Goal: Book appointment/travel/reservation

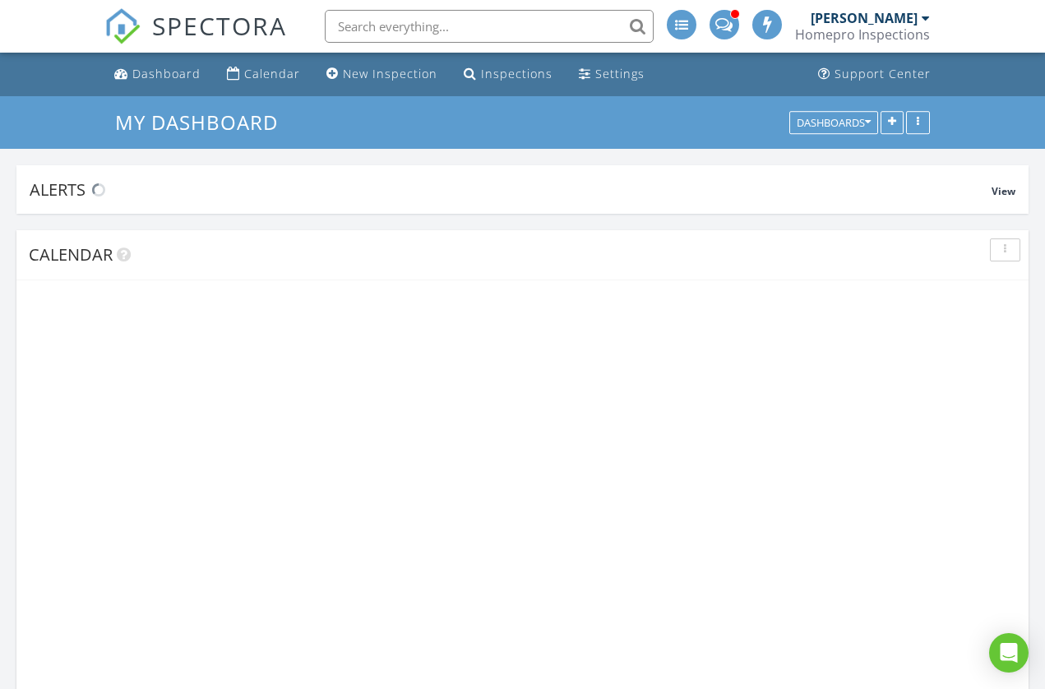
scroll to position [1497, 1045]
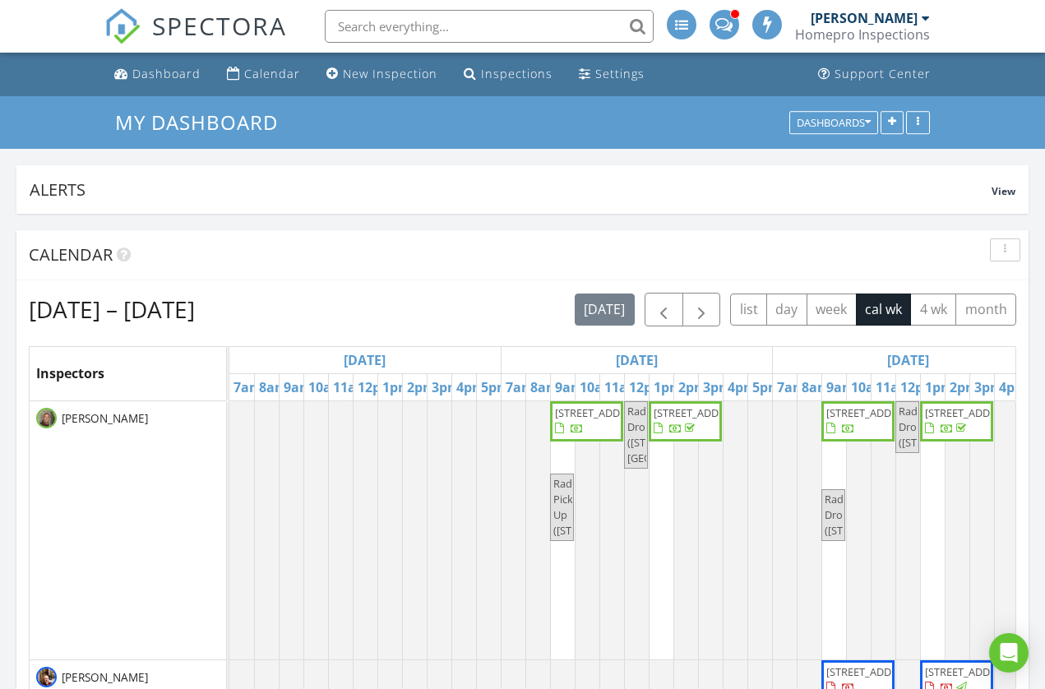
click at [884, 29] on div "Homepro Inspections" at bounding box center [862, 34] width 135 height 16
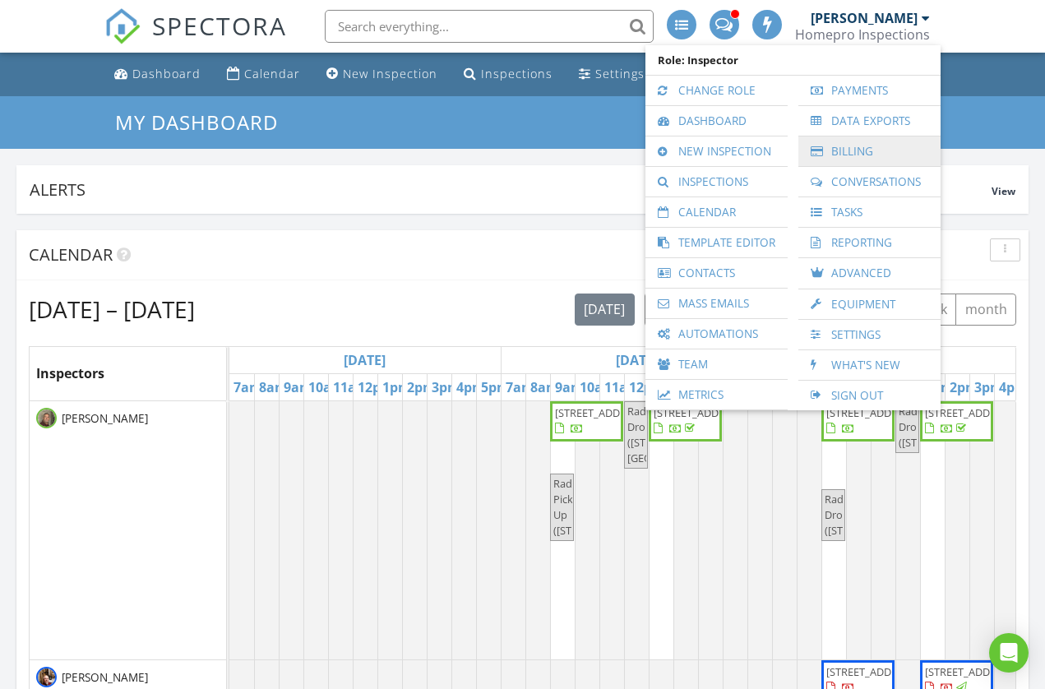
click at [860, 148] on link "Billing" at bounding box center [869, 151] width 126 height 30
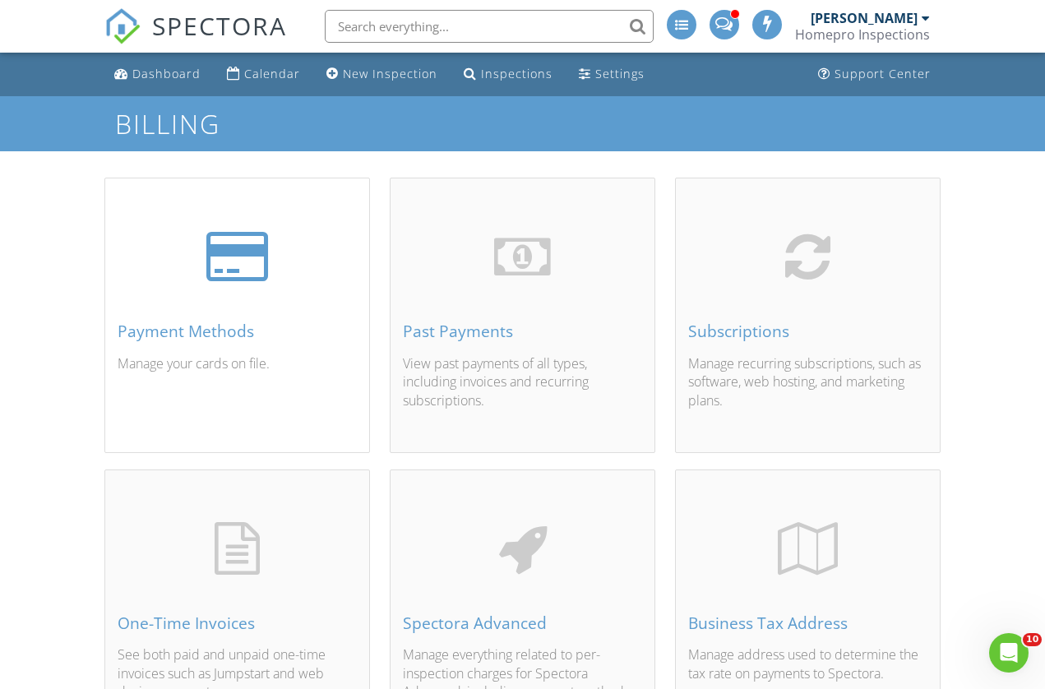
click at [233, 265] on div at bounding box center [237, 257] width 62 height 58
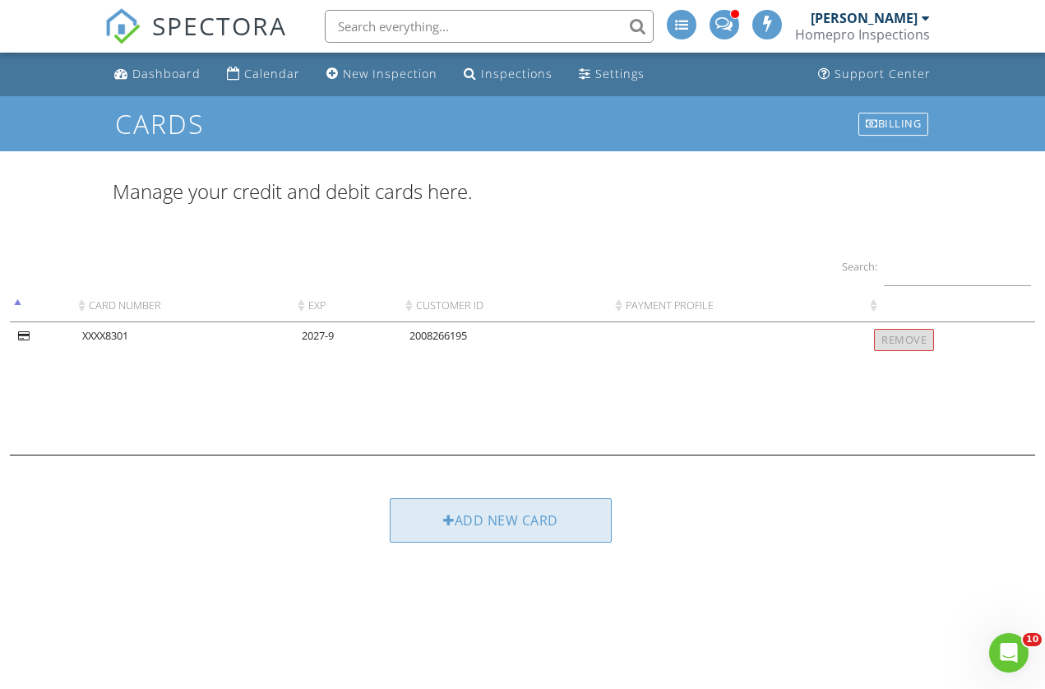
click at [526, 519] on div "Add new card" at bounding box center [501, 520] width 222 height 44
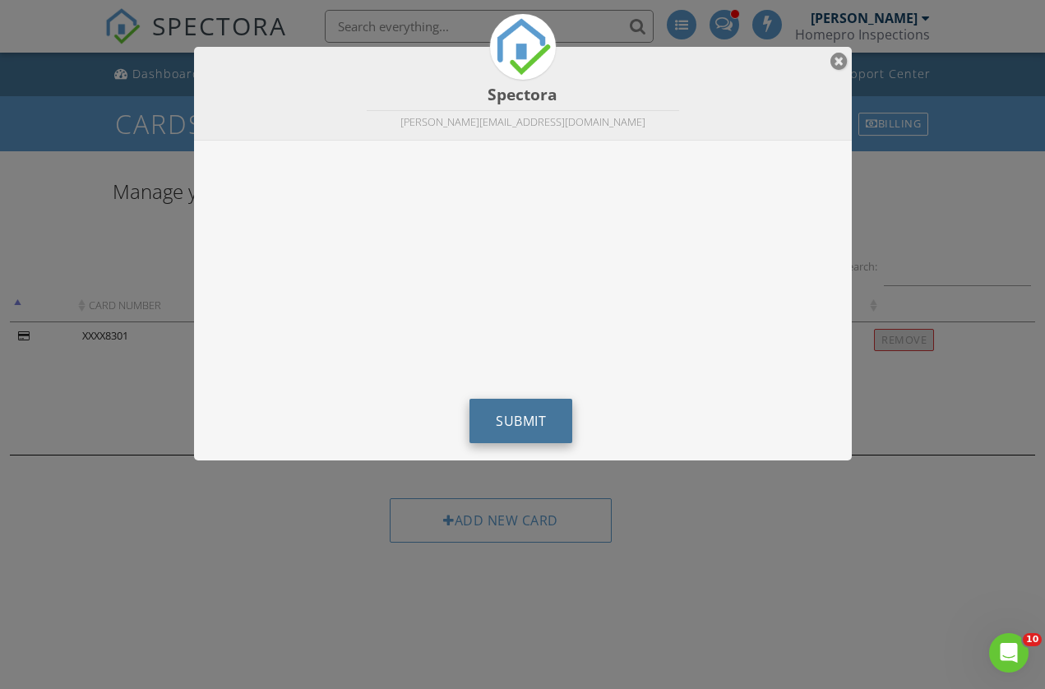
click at [529, 418] on span "Submit" at bounding box center [521, 421] width 50 height 18
click at [528, 415] on span "Submit" at bounding box center [521, 421] width 50 height 18
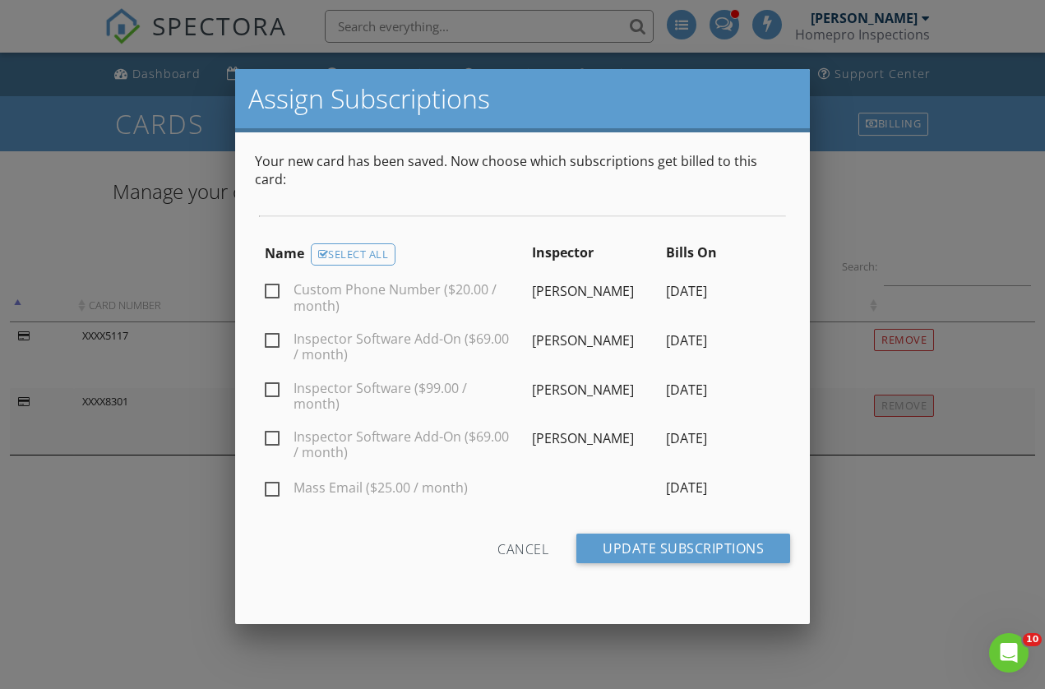
click at [278, 282] on label "Custom Phone Number ($20.00 / month)" at bounding box center [389, 292] width 248 height 21
click at [275, 288] on input "Custom Phone Number ($20.00 / month)" at bounding box center [270, 293] width 11 height 11
checkbox input "true"
click at [271, 331] on label "Inspector Software Add-On ($69.00 / month)" at bounding box center [389, 341] width 248 height 21
click at [271, 338] on input "Inspector Software Add-On ($69.00 / month)" at bounding box center [270, 343] width 11 height 11
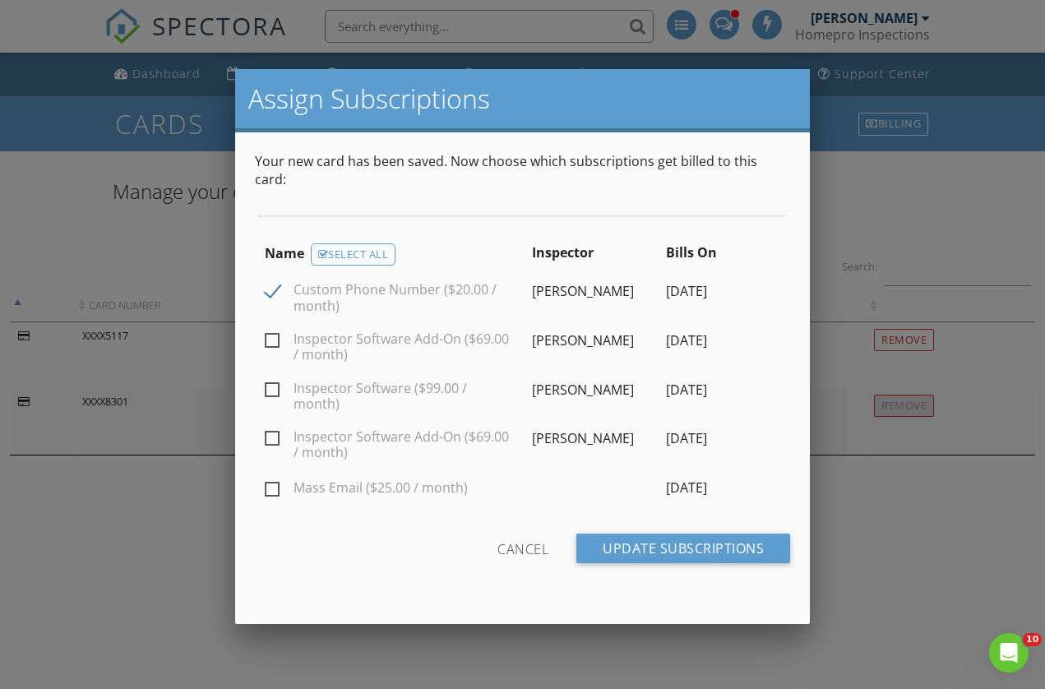
checkbox input "true"
click at [275, 381] on label "Inspector Software ($99.00 / month)" at bounding box center [389, 391] width 248 height 21
click at [275, 387] on input "Inspector Software ($99.00 / month)" at bounding box center [270, 392] width 11 height 11
checkbox input "true"
click at [274, 429] on label "Inspector Software Add-On ($69.00 / month)" at bounding box center [389, 439] width 248 height 21
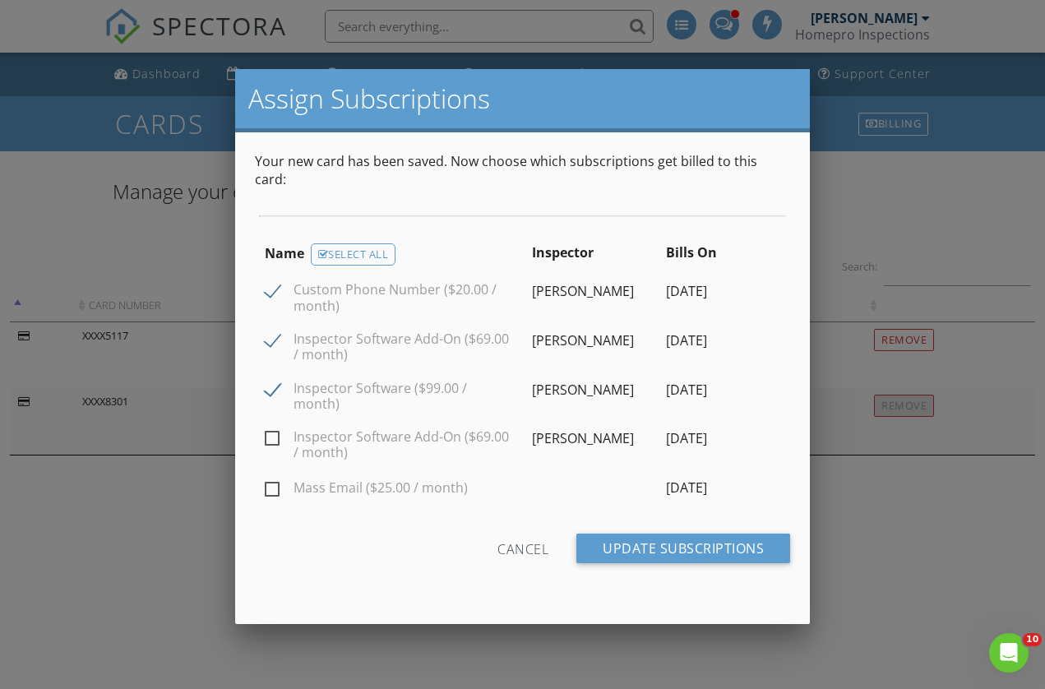
click at [274, 436] on input "Inspector Software Add-On ($69.00 / month)" at bounding box center [270, 441] width 11 height 11
checkbox input "true"
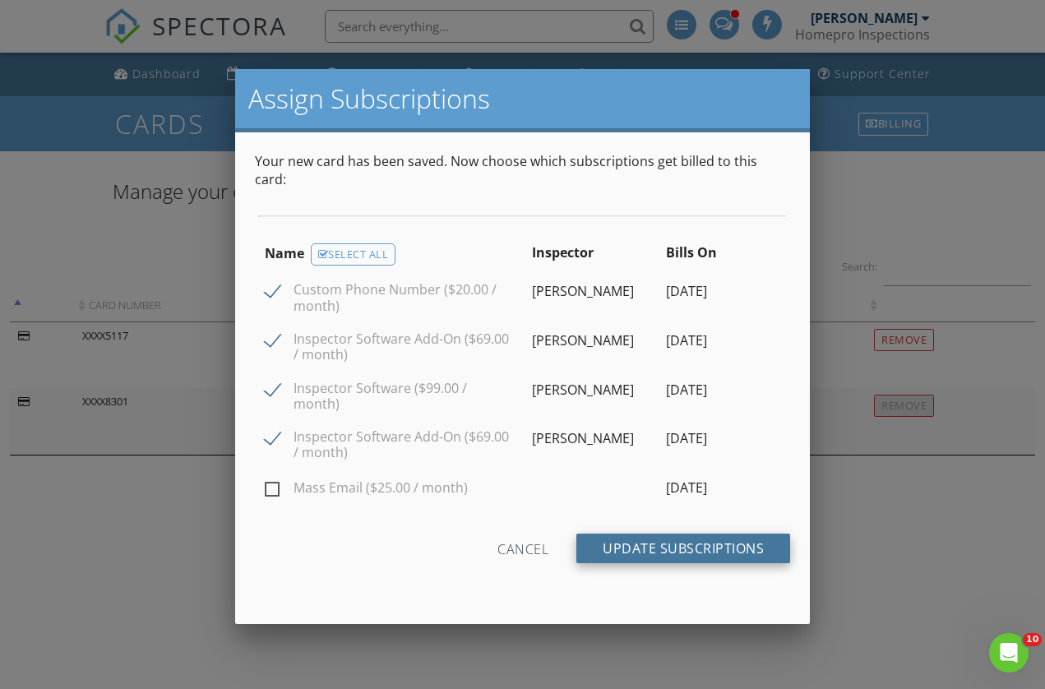
click at [693, 533] on input "Update Subscriptions" at bounding box center [683, 548] width 214 height 30
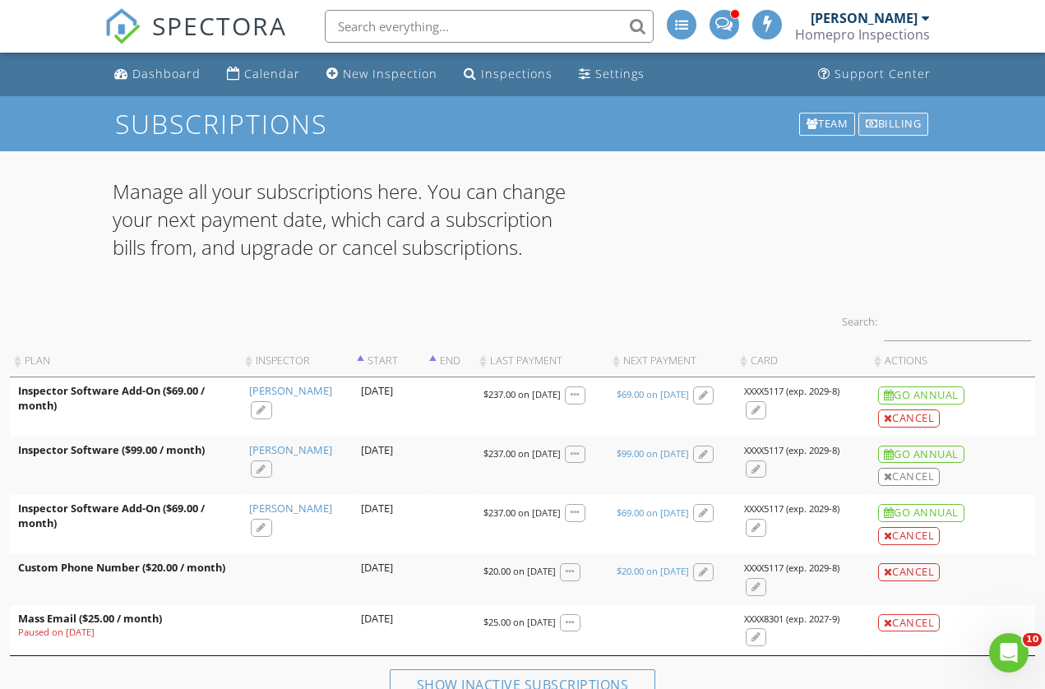
click at [899, 125] on div "Billing" at bounding box center [893, 124] width 70 height 23
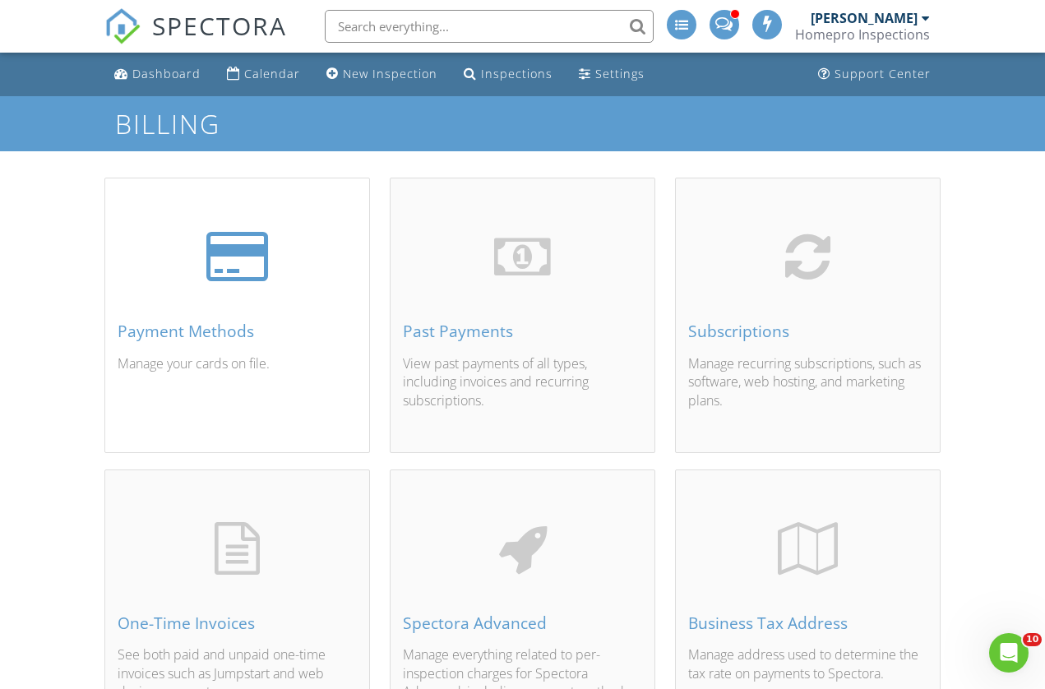
click at [207, 333] on div "Payment Methods" at bounding box center [237, 331] width 239 height 18
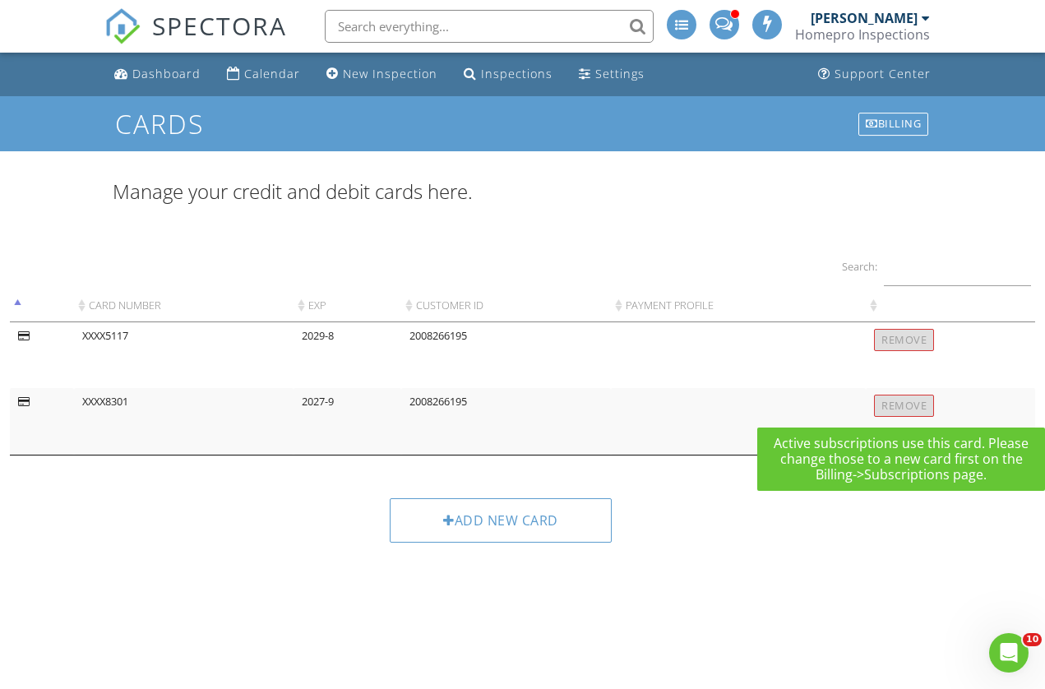
click at [902, 404] on div "Remove" at bounding box center [904, 405] width 60 height 22
click at [915, 401] on div "Remove" at bounding box center [904, 405] width 60 height 22
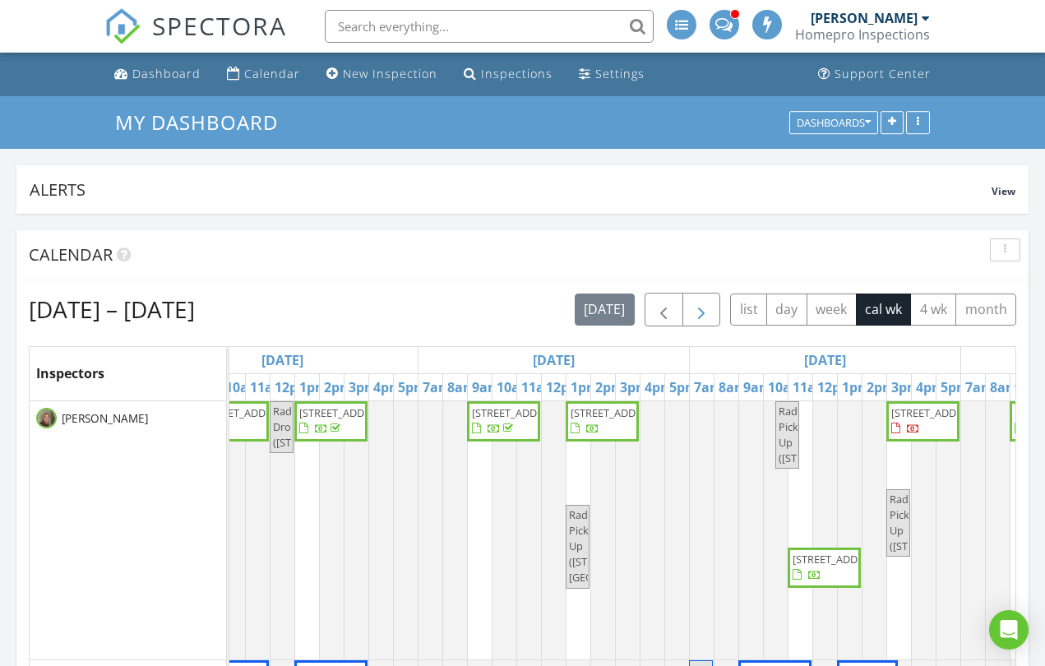
click at [708, 311] on span "button" at bounding box center [701, 310] width 20 height 20
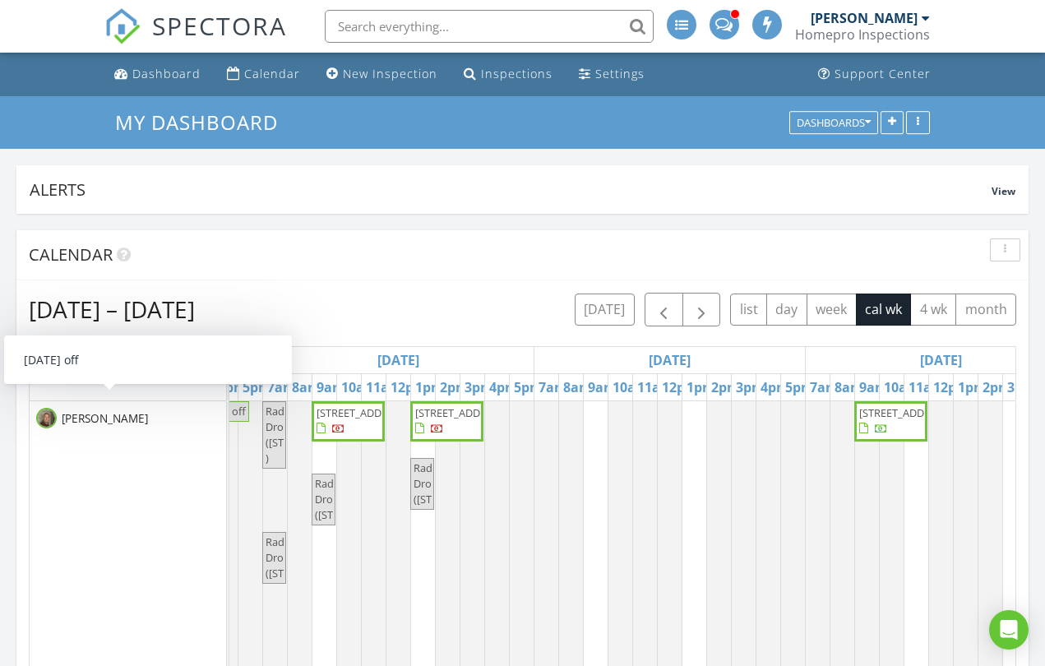
scroll to position [0, 677]
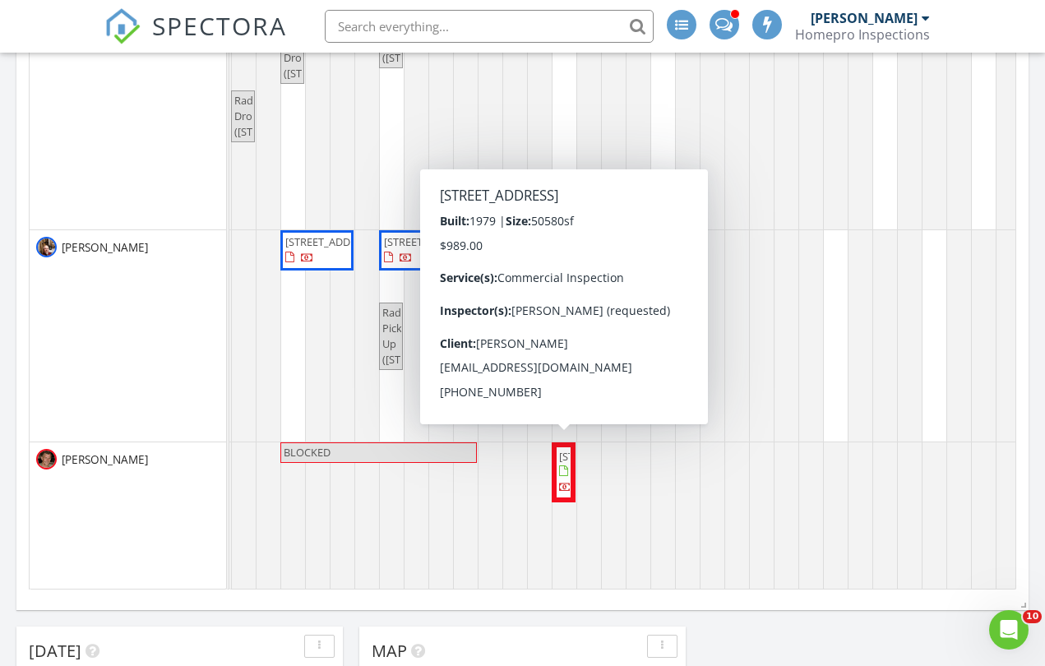
click at [565, 464] on span "1903 17th St SE, Rochester 55904" at bounding box center [605, 456] width 92 height 15
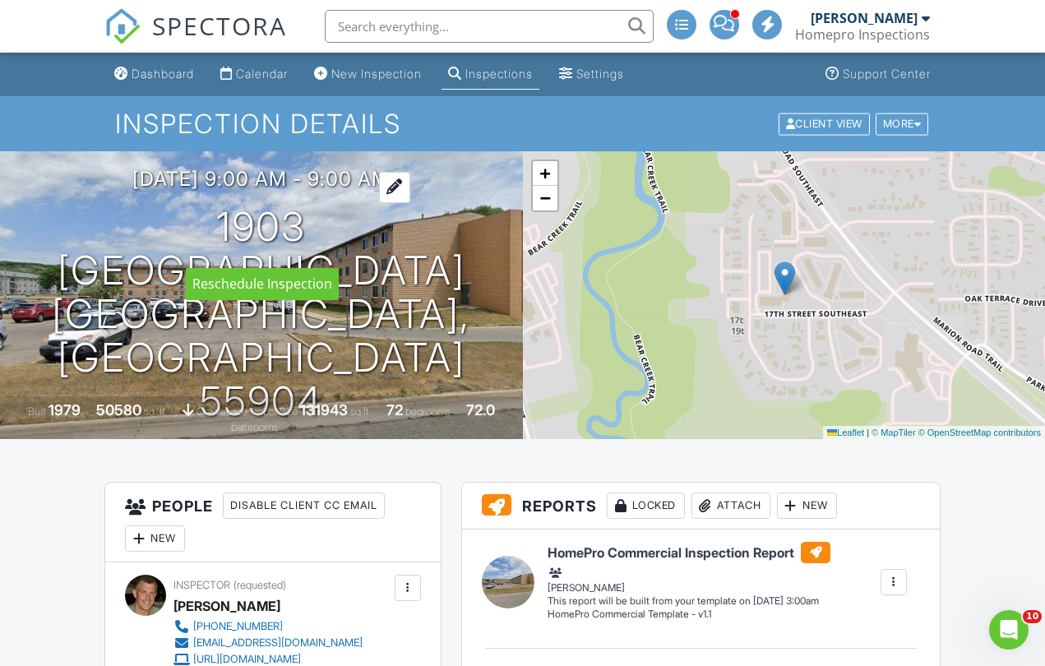
click at [410, 202] on div at bounding box center [394, 187] width 31 height 30
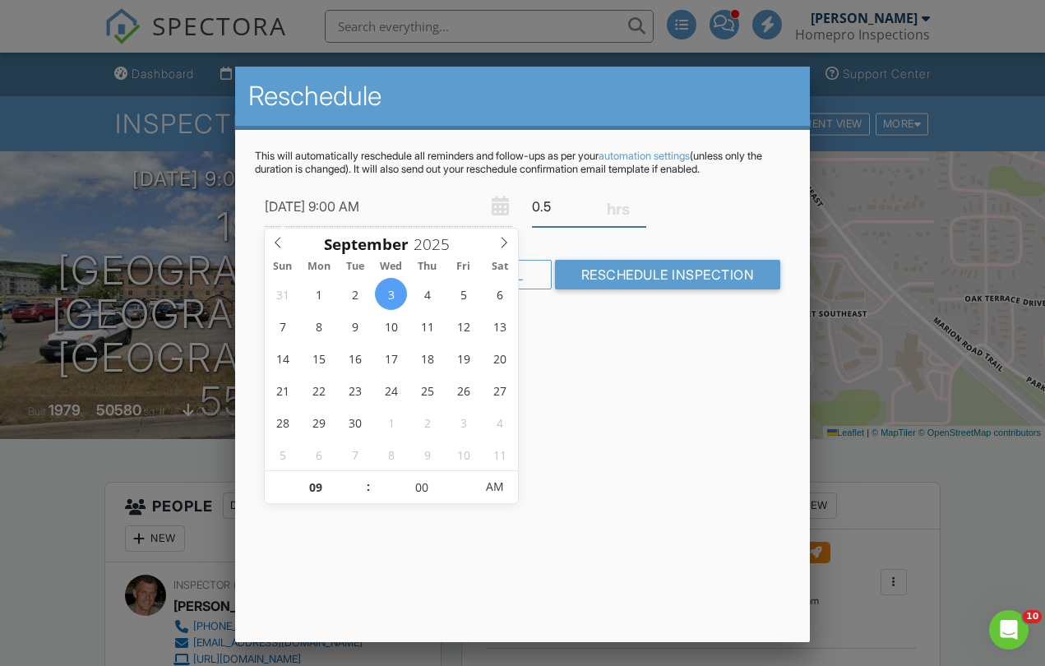
click at [641, 201] on input "0.5" at bounding box center [589, 207] width 114 height 40
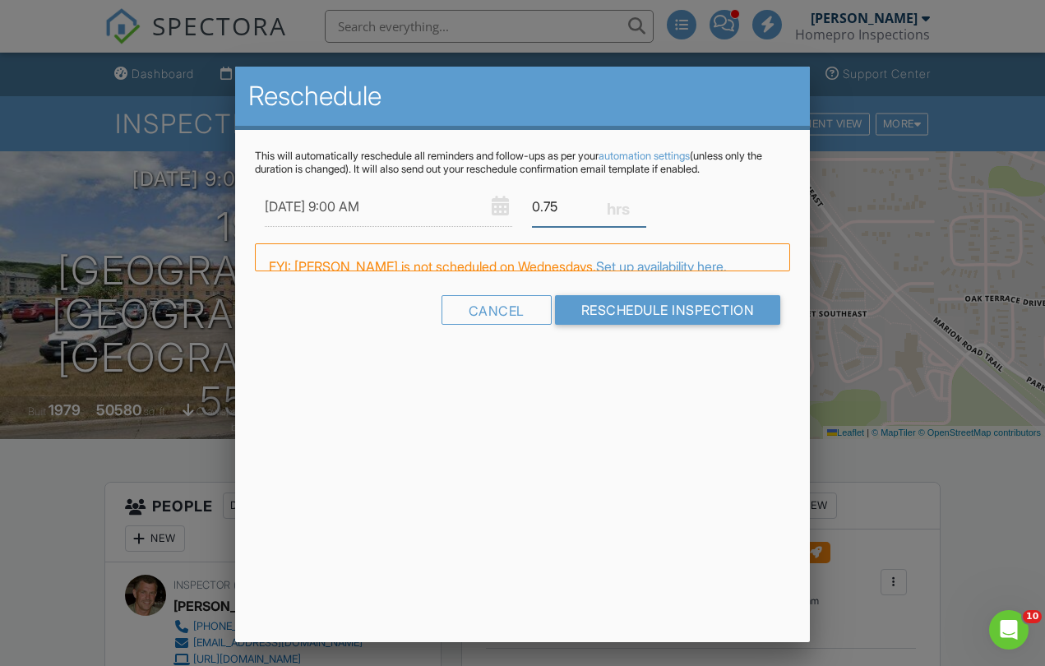
click at [641, 201] on input "0.75" at bounding box center [589, 207] width 114 height 40
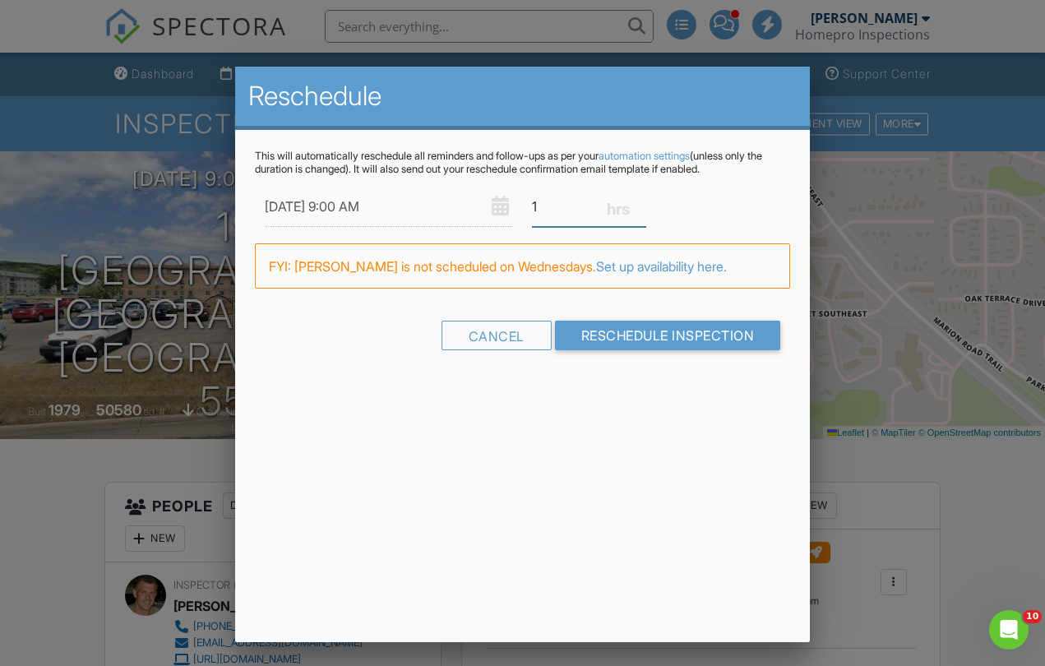
click at [641, 201] on input "1" at bounding box center [589, 207] width 114 height 40
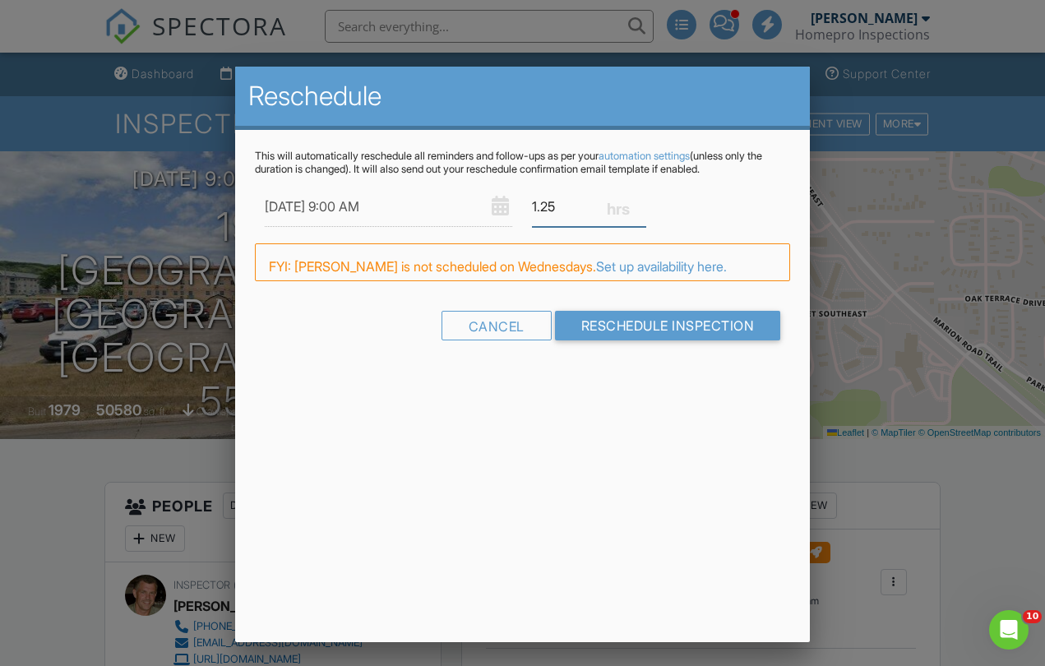
click at [641, 201] on input "1.25" at bounding box center [589, 207] width 114 height 40
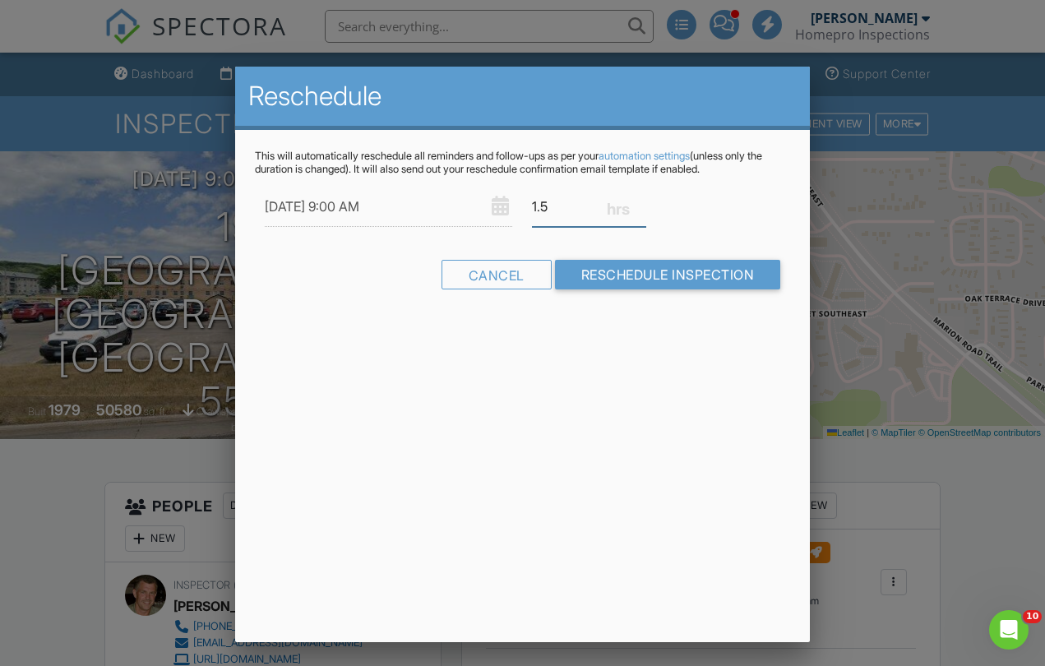
click at [641, 201] on input "1.5" at bounding box center [589, 207] width 114 height 40
click at [641, 201] on input "1.75" at bounding box center [589, 207] width 114 height 40
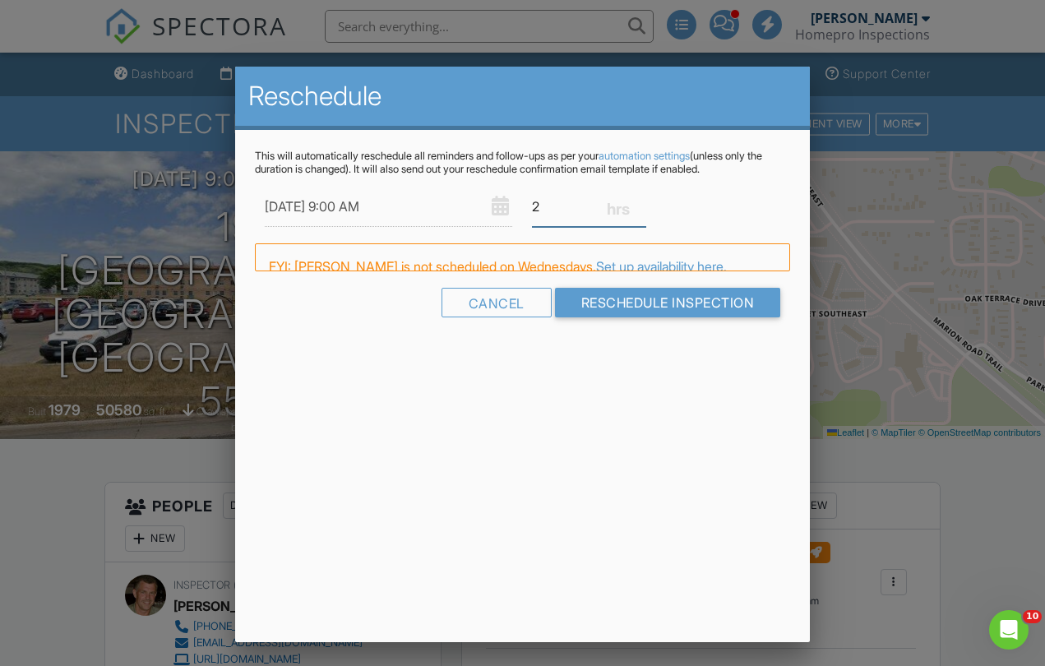
click at [641, 201] on input "2" at bounding box center [589, 207] width 114 height 40
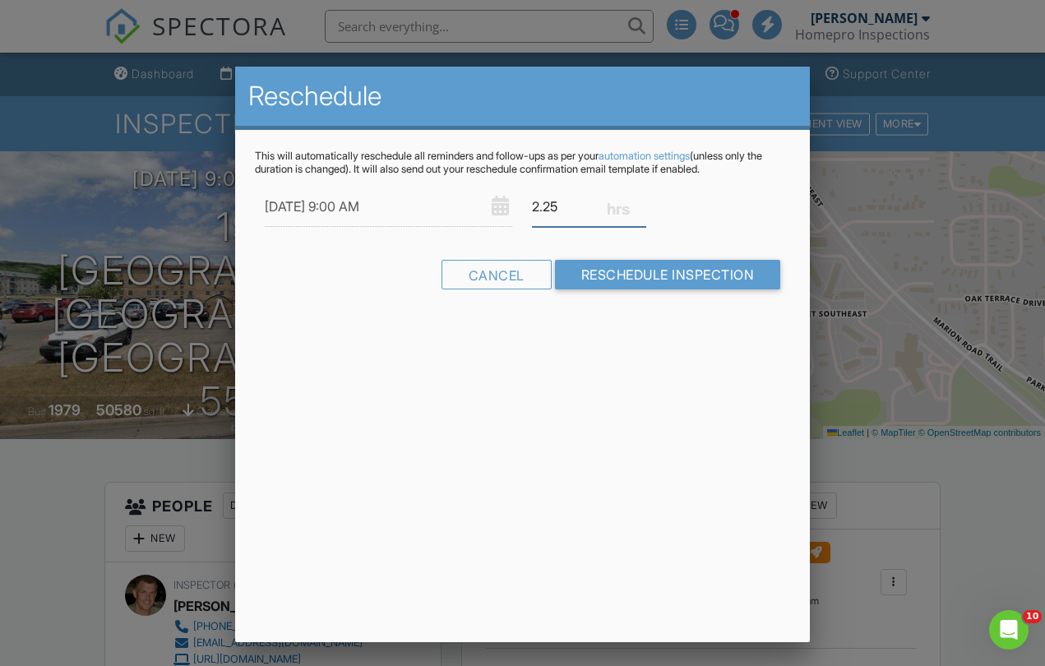
click at [641, 201] on input "2.25" at bounding box center [589, 207] width 114 height 40
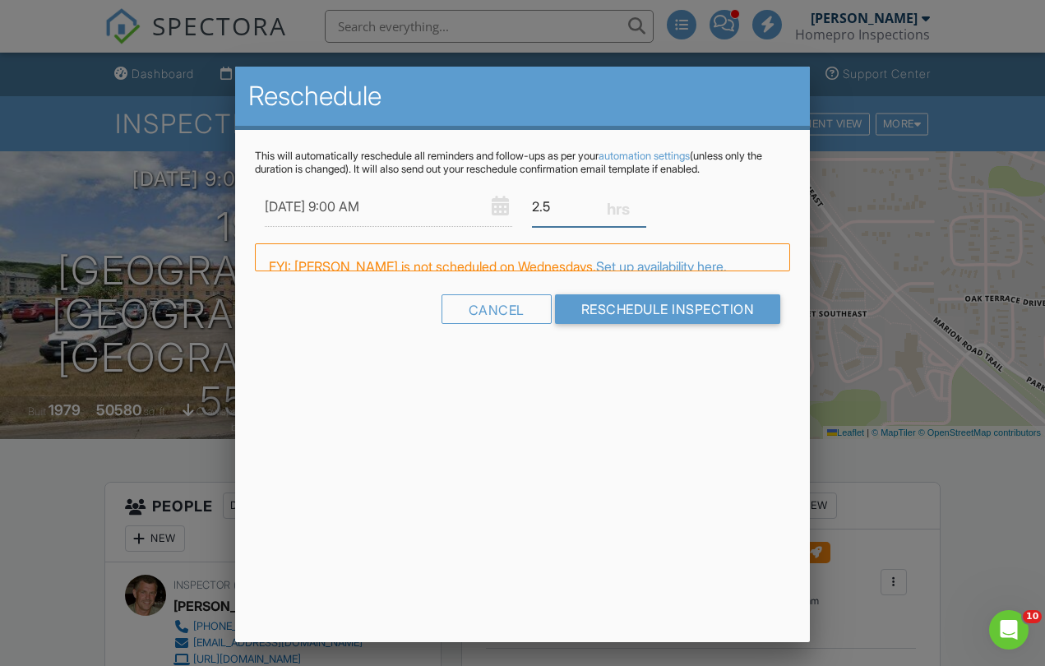
click at [641, 201] on input "2.5" at bounding box center [589, 207] width 114 height 40
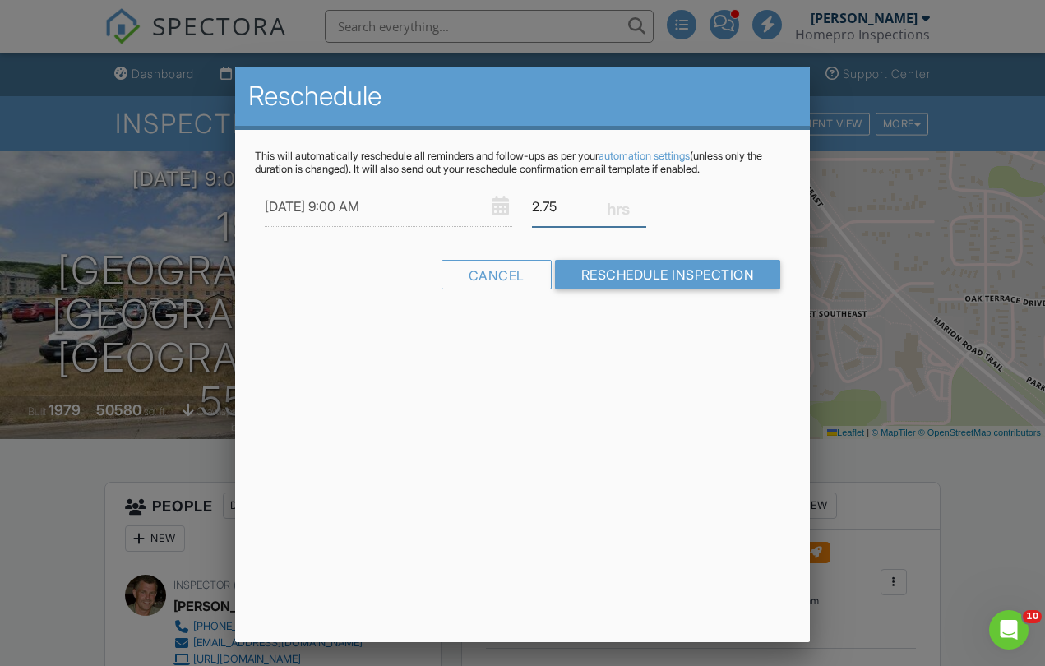
click at [641, 201] on input "2.75" at bounding box center [589, 207] width 114 height 40
click at [641, 201] on input "3" at bounding box center [589, 207] width 114 height 40
click at [641, 201] on input "3.25" at bounding box center [589, 207] width 114 height 40
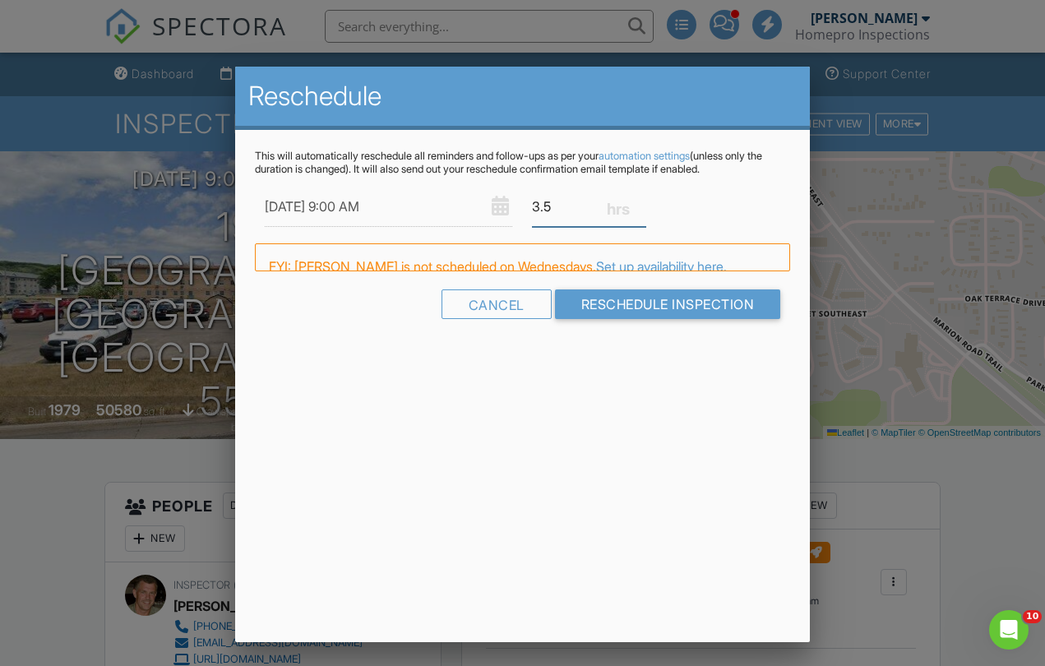
click at [641, 201] on input "3.5" at bounding box center [589, 207] width 114 height 40
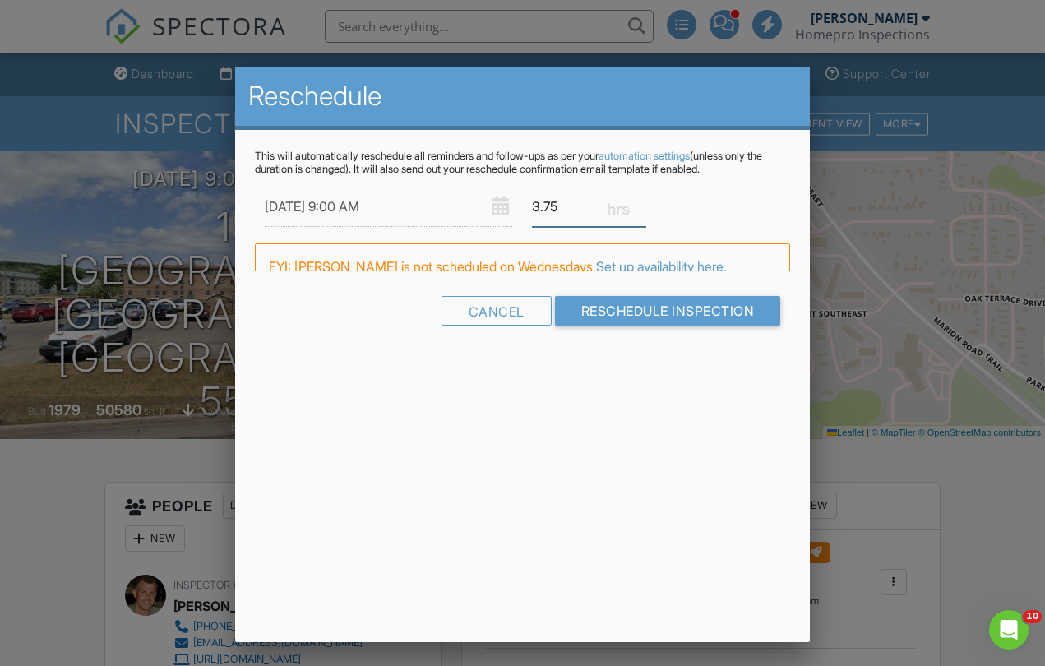
click at [641, 201] on input "3.75" at bounding box center [589, 207] width 114 height 40
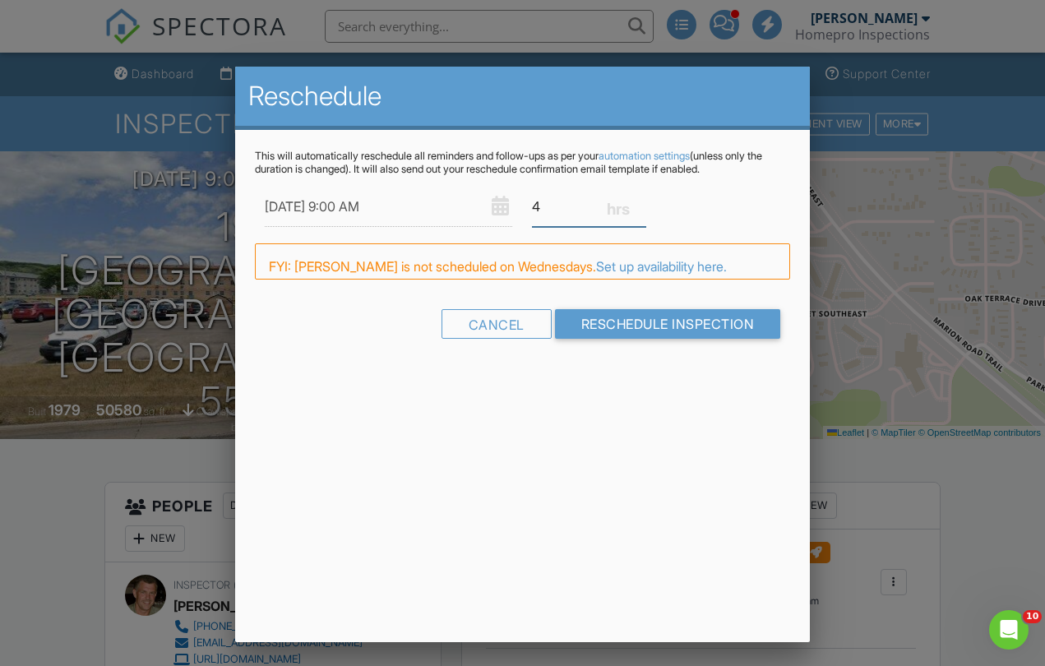
click at [641, 201] on input "4" at bounding box center [589, 207] width 114 height 40
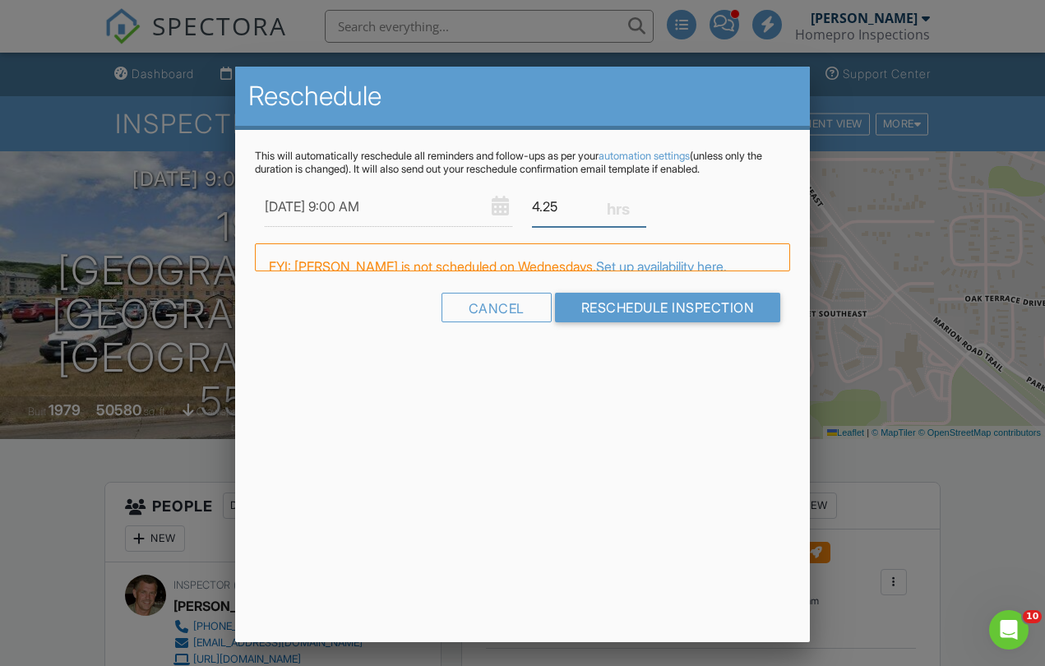
click at [641, 201] on input "4.25" at bounding box center [589, 207] width 114 height 40
click at [641, 201] on input "4.5" at bounding box center [589, 207] width 114 height 40
click at [641, 201] on input "4.75" at bounding box center [589, 207] width 114 height 40
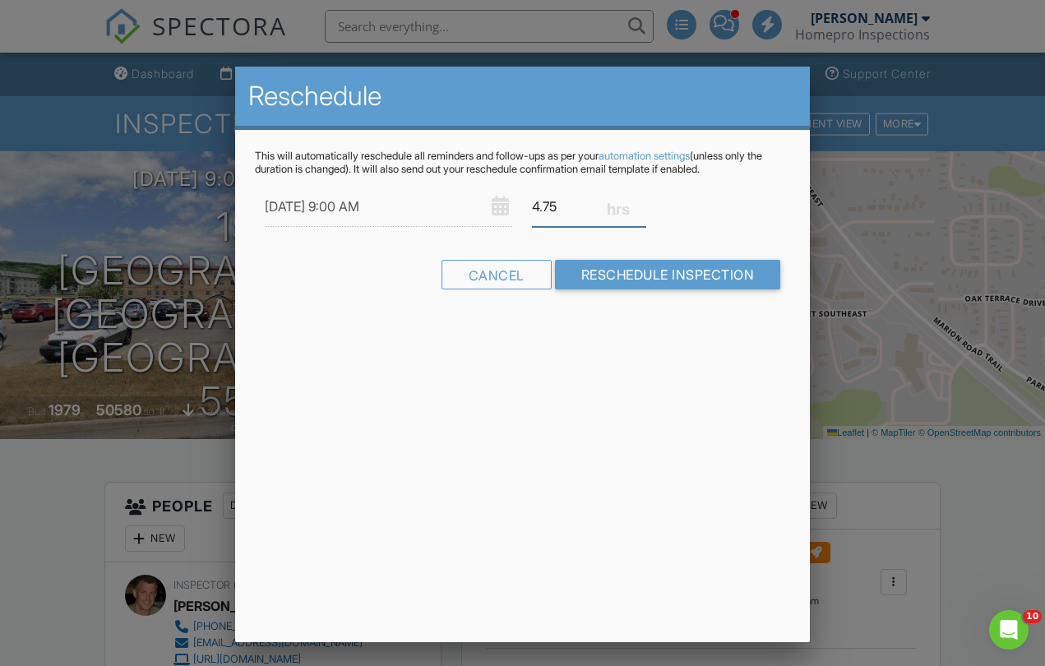
type input "5"
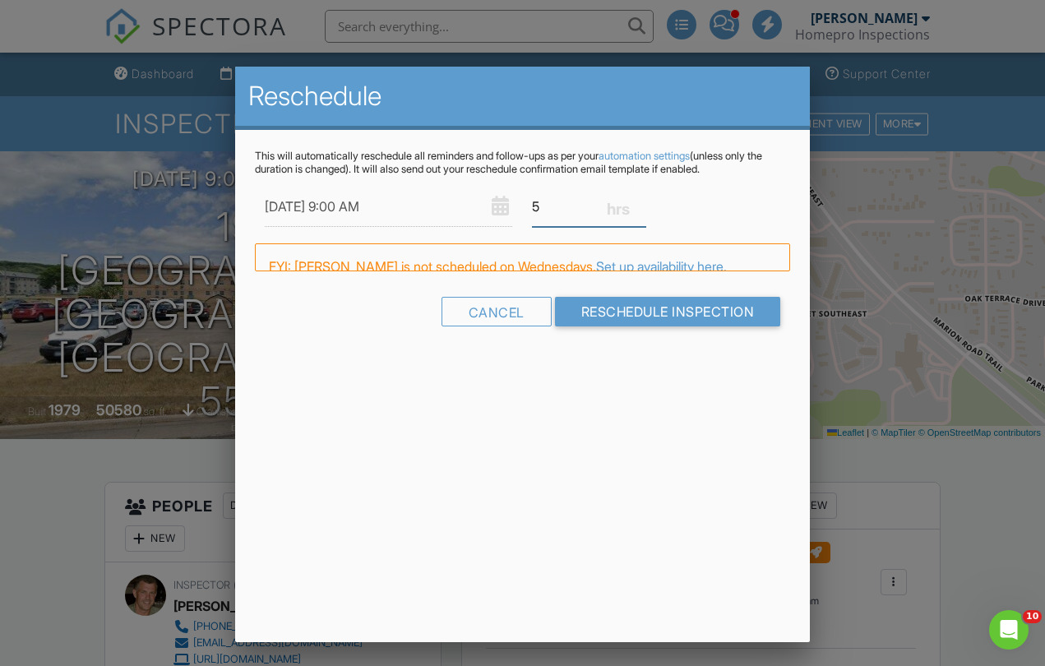
click at [641, 201] on input "5" at bounding box center [589, 207] width 114 height 40
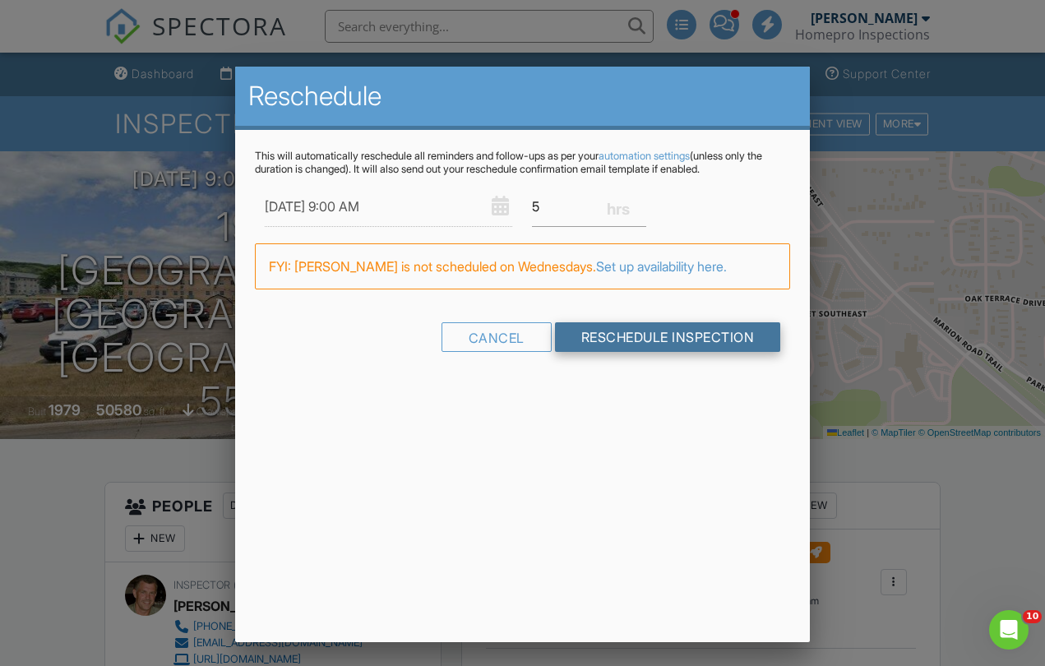
click at [640, 333] on input "Reschedule Inspection" at bounding box center [668, 337] width 226 height 30
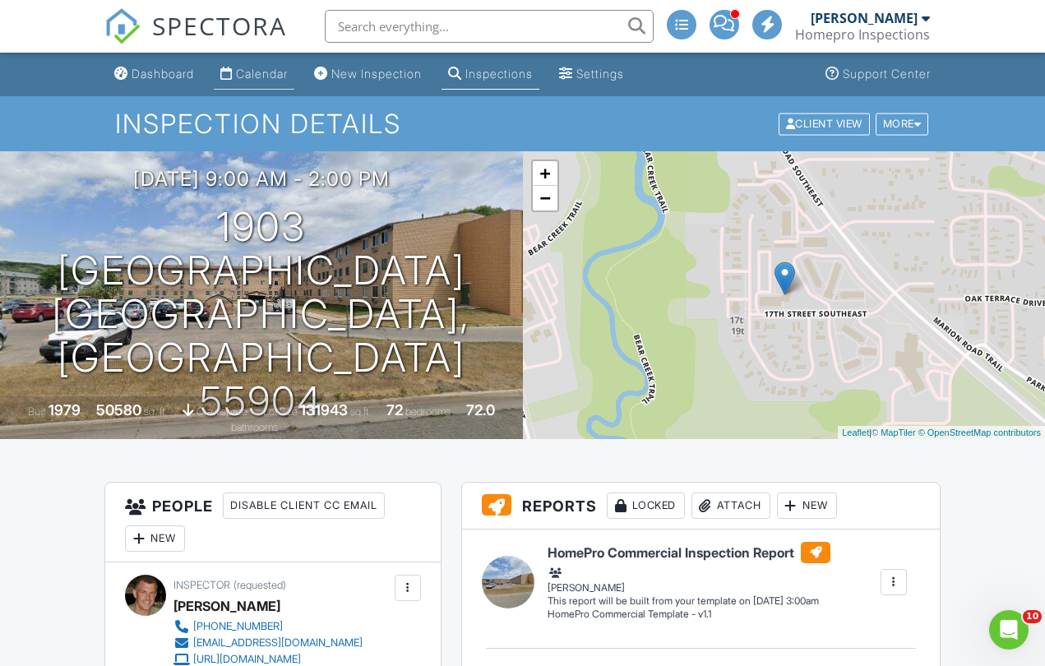
click at [257, 66] on link "Calendar" at bounding box center [254, 74] width 81 height 30
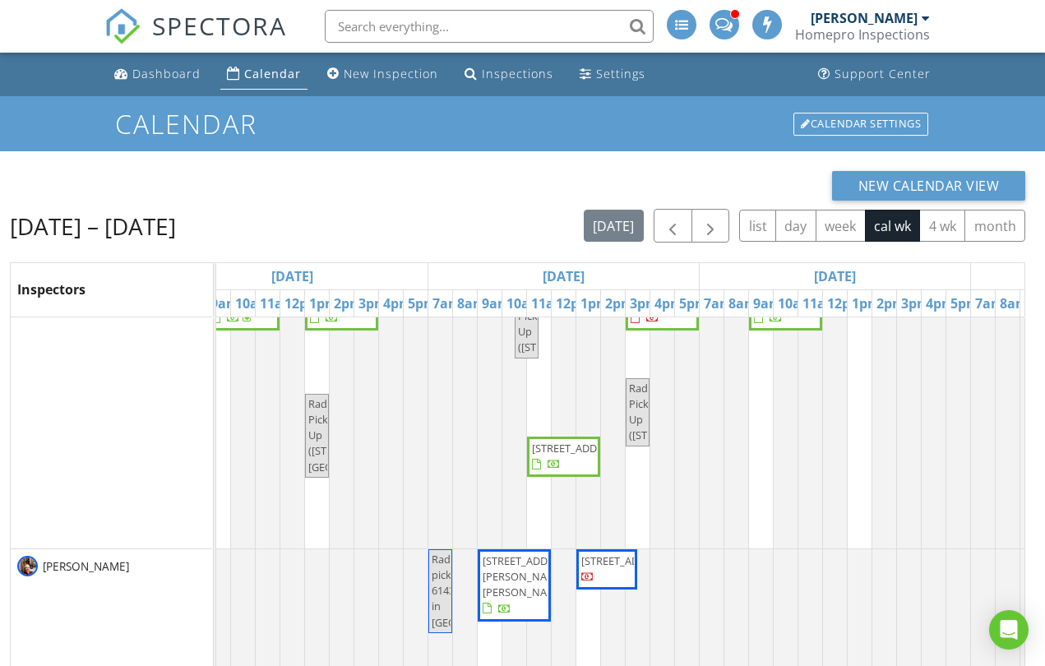
scroll to position [5, 873]
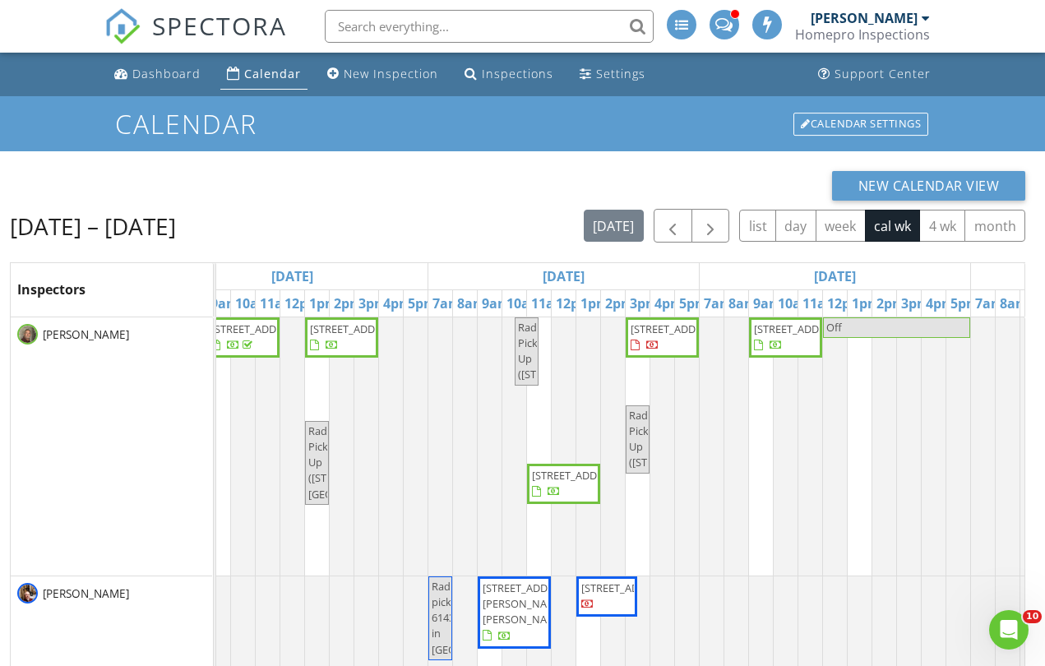
click at [583, 496] on span "[STREET_ADDRESS]" at bounding box center [563, 484] width 67 height 32
